Goal: Browse casually: Explore the website without a specific task or goal

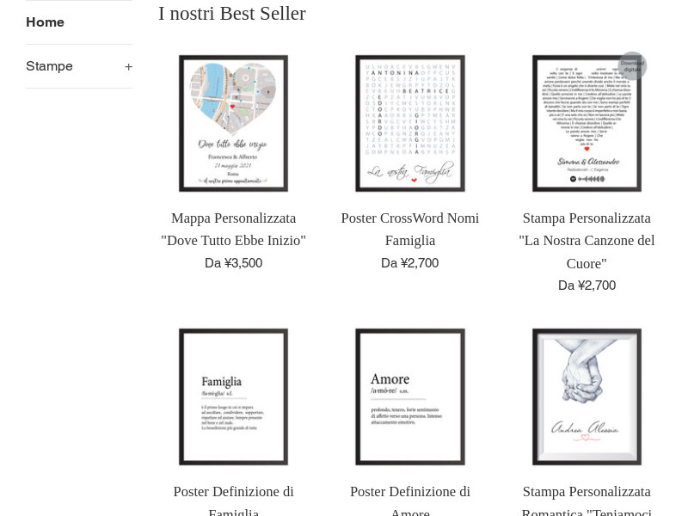
scroll to position [204, 0]
